Goal: Task Accomplishment & Management: Use online tool/utility

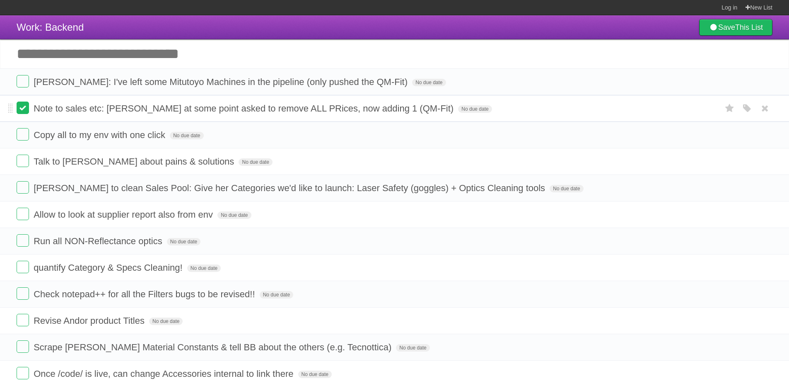
click at [19, 109] on label at bounding box center [23, 107] width 12 height 12
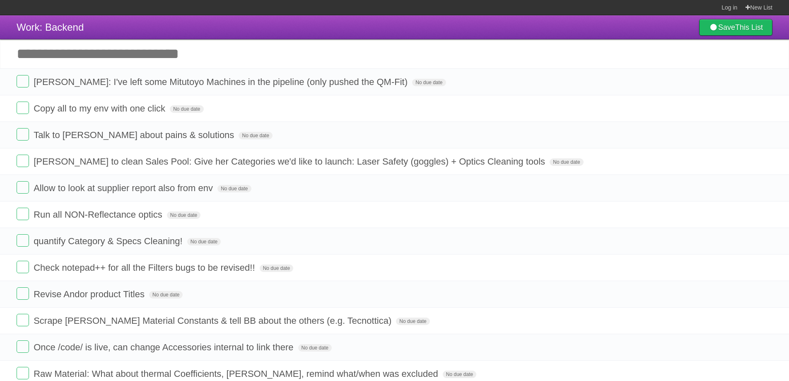
click at [97, 55] on input "Add another task" at bounding box center [394, 53] width 789 height 29
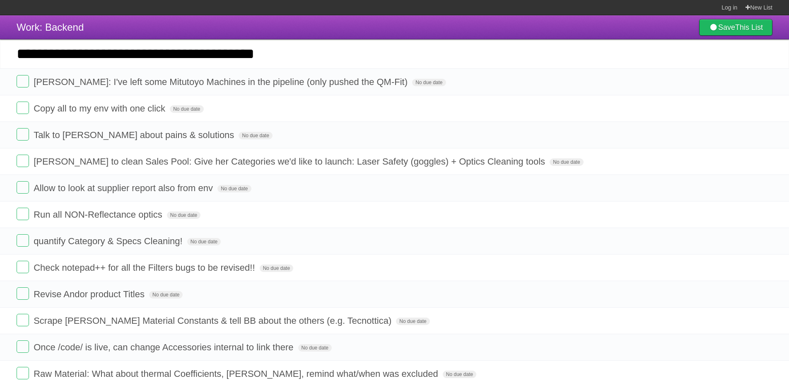
type input "**********"
click input "*********" at bounding box center [0, 0] width 0 height 0
